Goal: Find contact information: Find phone

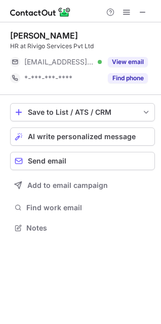
scroll to position [5, 5]
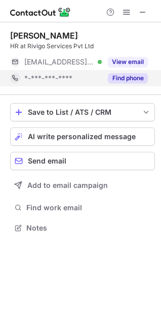
click at [117, 78] on button "Find phone" at bounding box center [128, 78] width 40 height 10
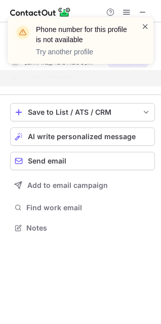
click at [147, 23] on span at bounding box center [146, 26] width 8 height 10
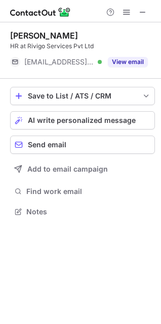
scroll to position [204, 161]
click at [120, 62] on button "View email" at bounding box center [128, 62] width 40 height 10
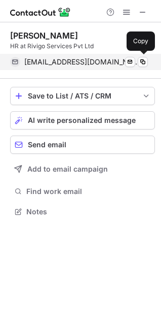
click at [99, 62] on span "[EMAIL_ADDRESS][DOMAIN_NAME]" at bounding box center [82, 61] width 116 height 9
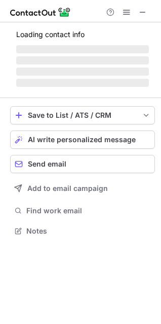
scroll to position [246, 161]
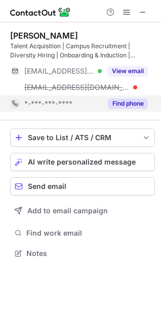
click at [117, 99] on button "Find phone" at bounding box center [128, 103] width 40 height 10
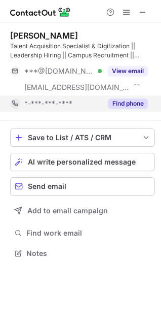
click at [119, 102] on button "Find phone" at bounding box center [128, 103] width 40 height 10
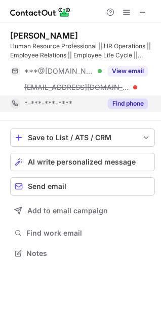
click at [123, 104] on button "Find phone" at bounding box center [128, 103] width 40 height 10
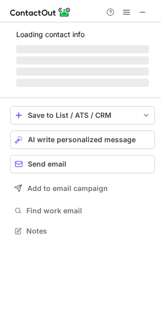
scroll to position [229, 161]
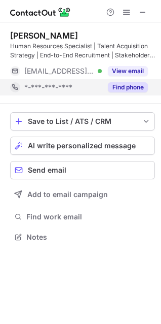
click at [119, 85] on button "Find phone" at bounding box center [128, 87] width 40 height 10
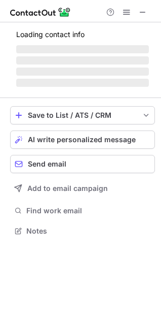
scroll to position [262, 161]
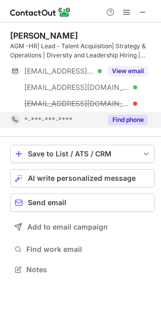
click at [127, 118] on button "Find phone" at bounding box center [128, 120] width 40 height 10
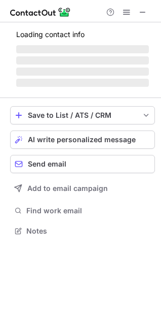
scroll to position [229, 161]
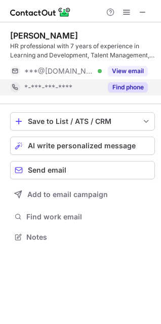
click at [119, 87] on button "Find phone" at bounding box center [128, 87] width 40 height 10
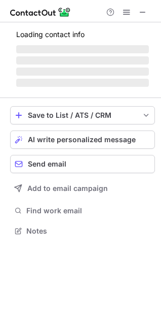
scroll to position [5, 5]
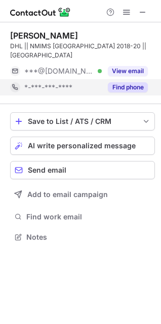
click at [119, 82] on button "Find phone" at bounding box center [128, 87] width 40 height 10
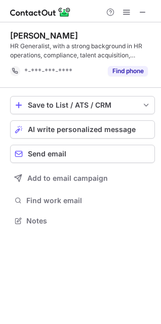
scroll to position [213, 161]
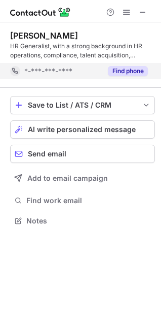
click at [123, 71] on button "Find phone" at bounding box center [128, 71] width 40 height 10
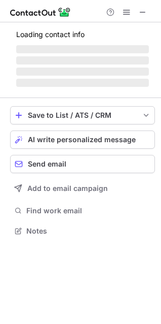
scroll to position [262, 161]
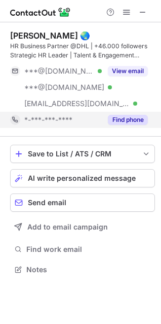
click at [127, 120] on button "Find phone" at bounding box center [128, 120] width 40 height 10
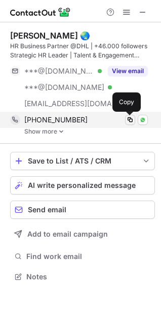
click at [132, 121] on span at bounding box center [130, 120] width 8 height 8
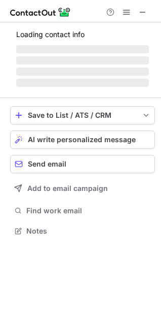
scroll to position [246, 161]
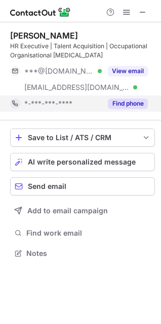
click at [115, 104] on button "Find phone" at bounding box center [128, 103] width 40 height 10
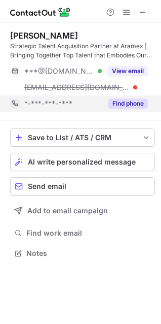
click at [121, 103] on button "Find phone" at bounding box center [128, 103] width 40 height 10
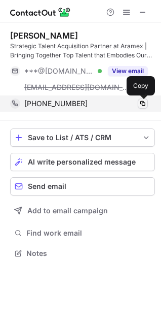
click at [142, 104] on span at bounding box center [143, 103] width 8 height 8
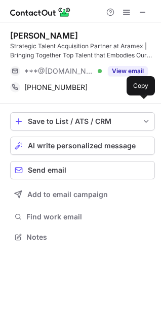
scroll to position [229, 161]
